Goal: Information Seeking & Learning: Learn about a topic

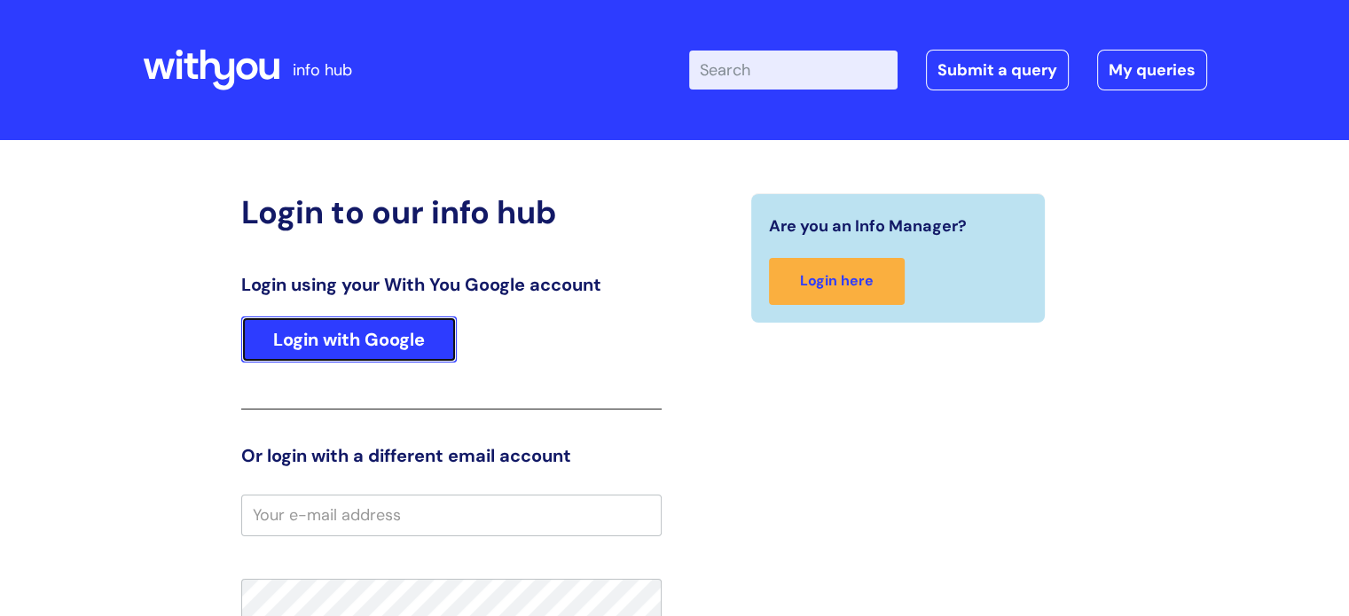
click at [411, 361] on link "Login with Google" at bounding box center [348, 340] width 215 height 46
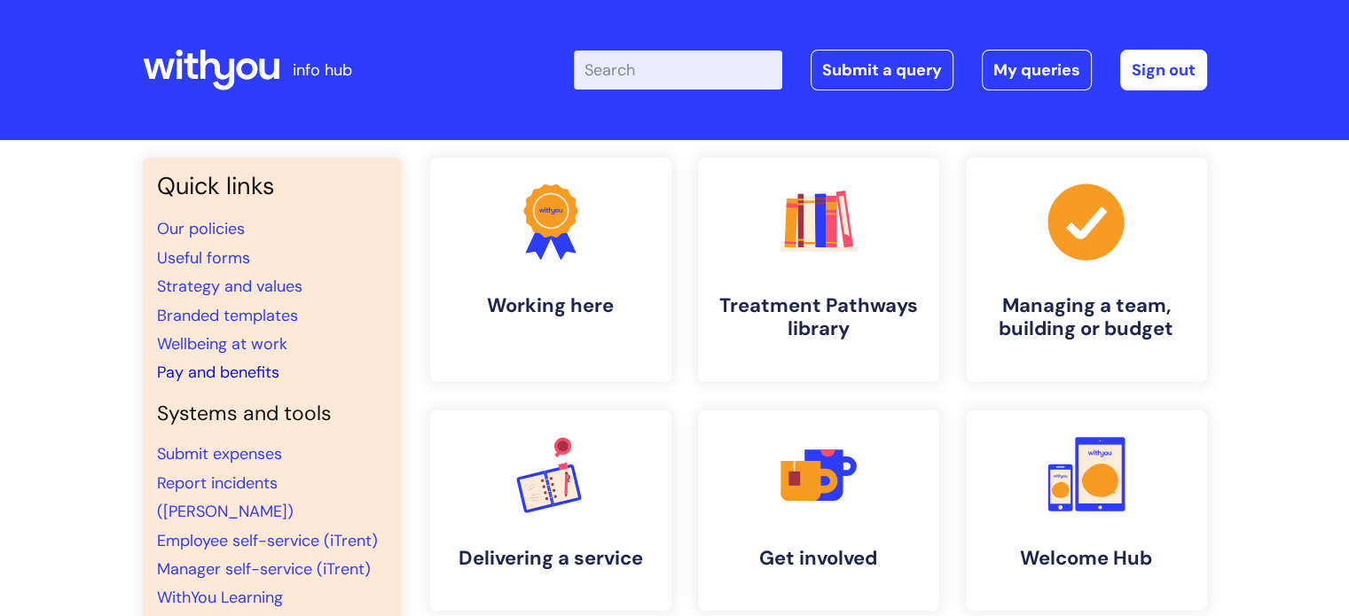
click at [254, 371] on link "Pay and benefits" at bounding box center [218, 372] width 122 height 21
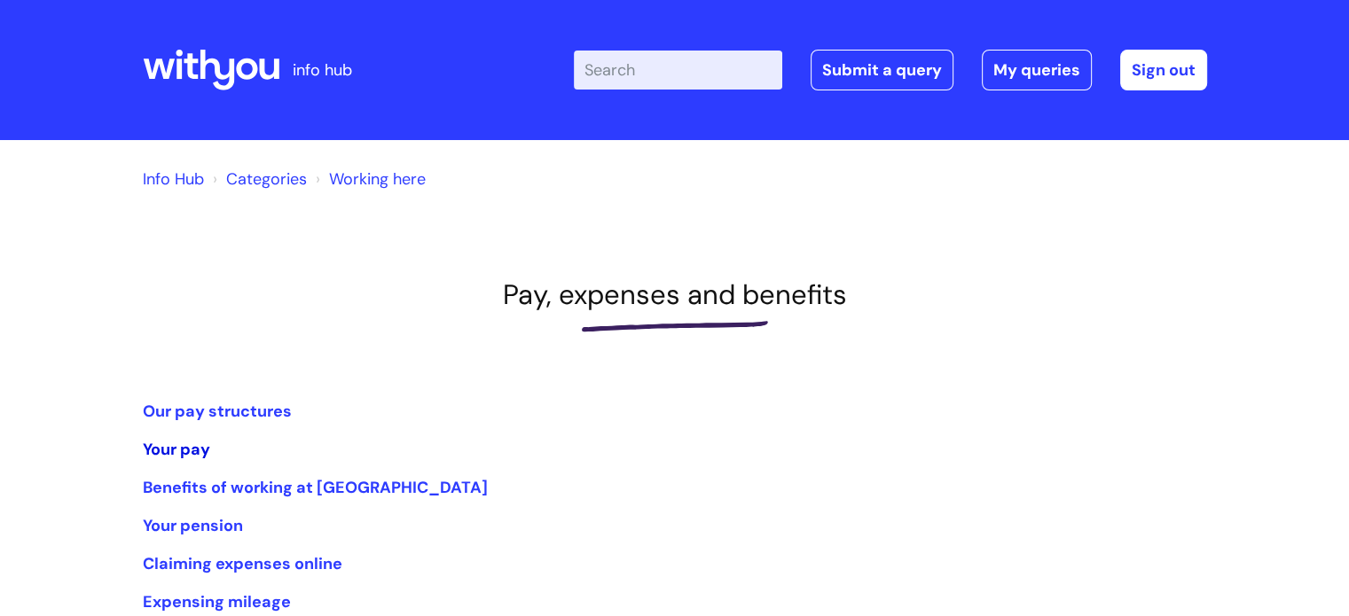
click at [188, 452] on link "Your pay" at bounding box center [176, 449] width 67 height 21
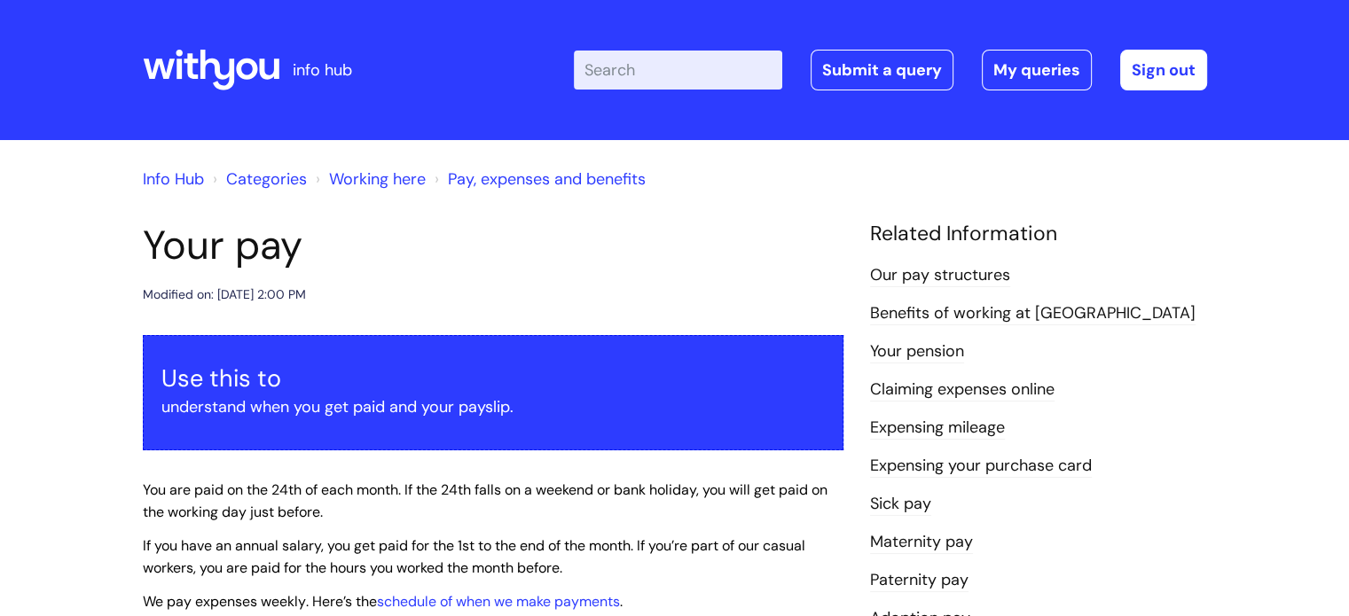
click at [916, 277] on link "Our pay structures" at bounding box center [940, 275] width 140 height 23
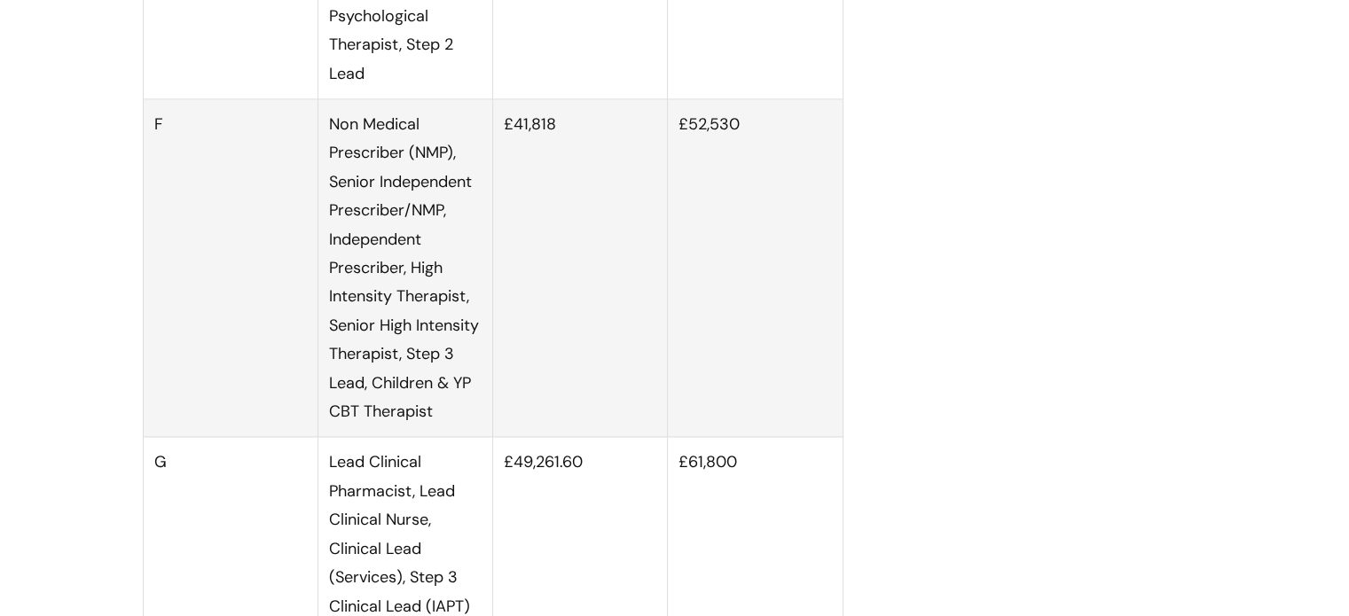
scroll to position [2785, 0]
